Goal: Information Seeking & Learning: Learn about a topic

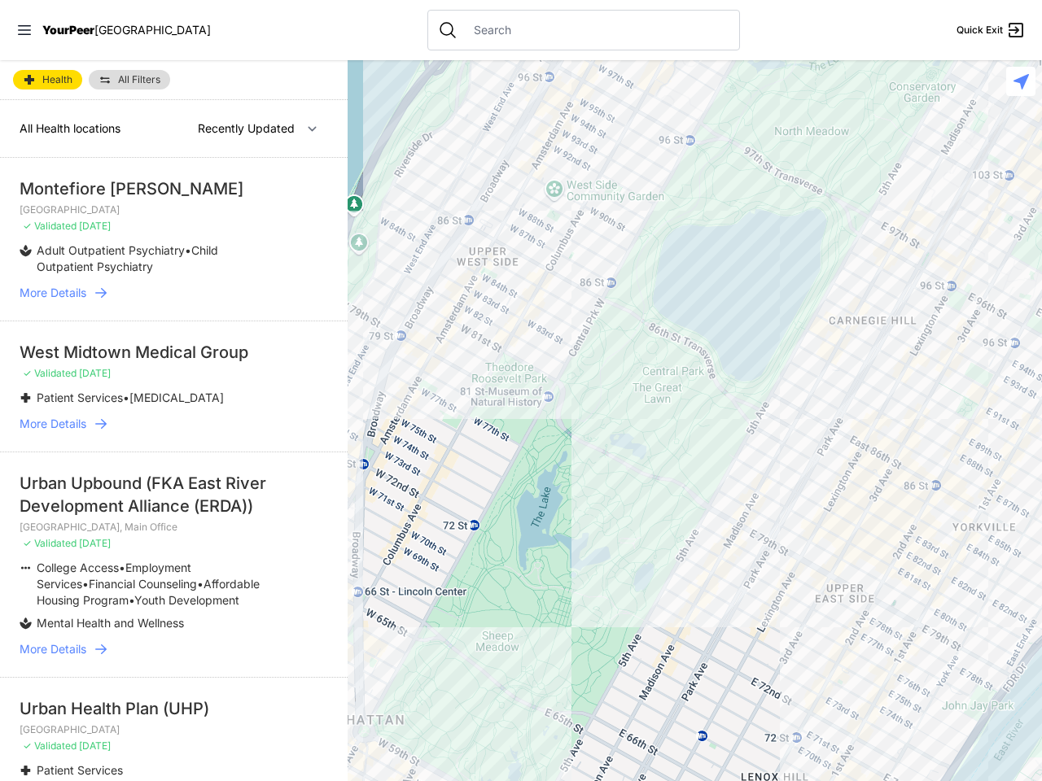
click at [24, 30] on icon at bounding box center [24, 30] width 13 height 10
click at [0, 0] on div "Close panel YourPeer [GEOGRAPHIC_DATA] Quick Exit Single Adult Families Soup Ki…" at bounding box center [0, 0] width 0 height 0
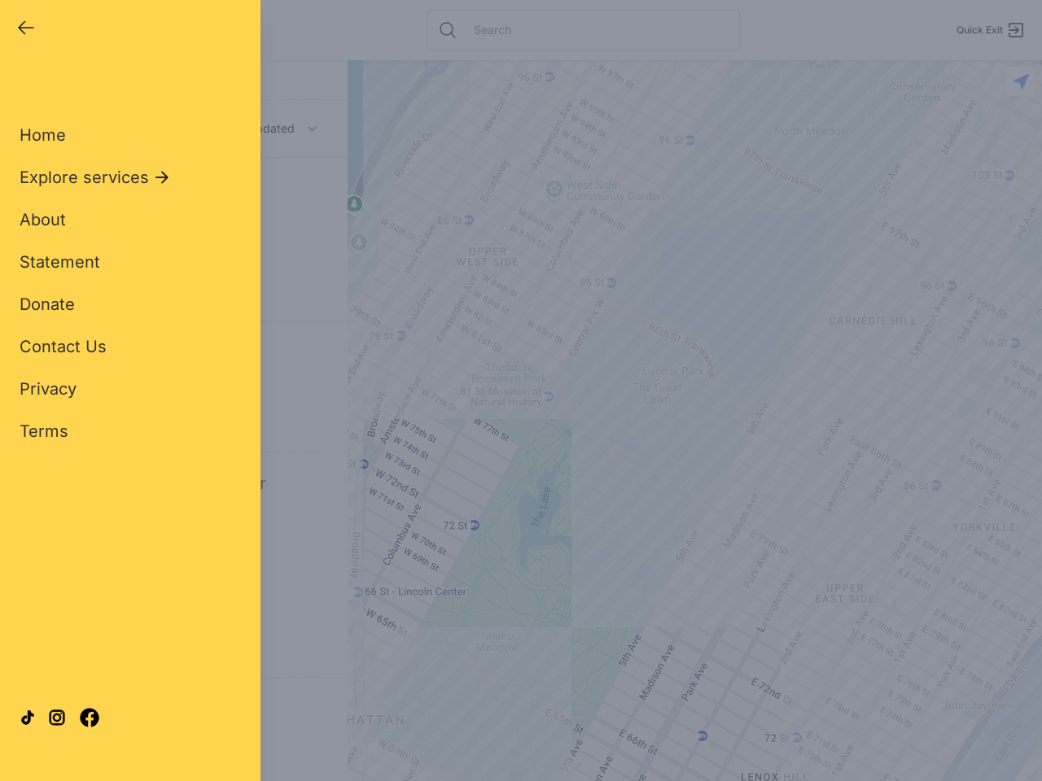
click at [694, 421] on div "Close panel YourPeer [GEOGRAPHIC_DATA] Quick Exit Single Adult Families Soup Ki…" at bounding box center [521, 390] width 1042 height 781
click at [1021, 81] on div "Close panel YourPeer [GEOGRAPHIC_DATA] Quick Exit Single Adult Families Soup Ki…" at bounding box center [521, 390] width 1042 height 781
